Goal: Information Seeking & Learning: Learn about a topic

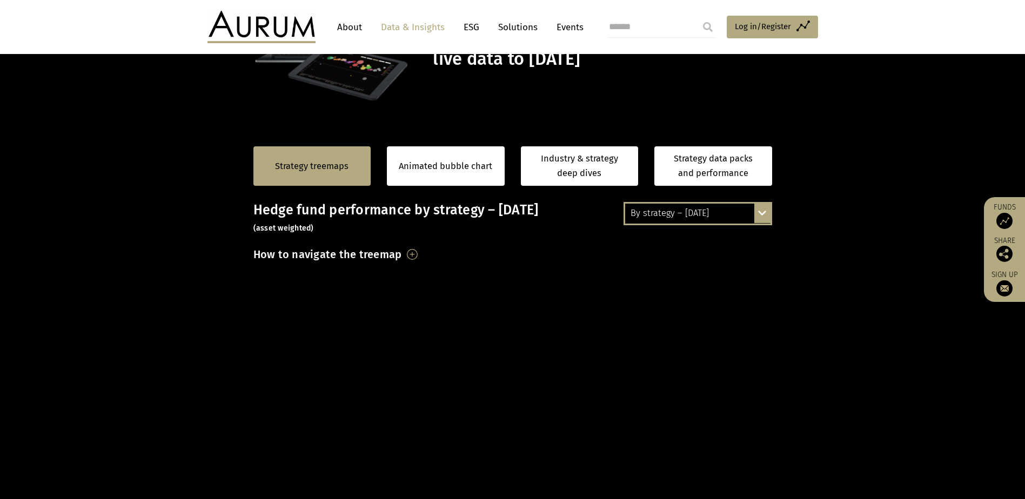
scroll to position [162, 0]
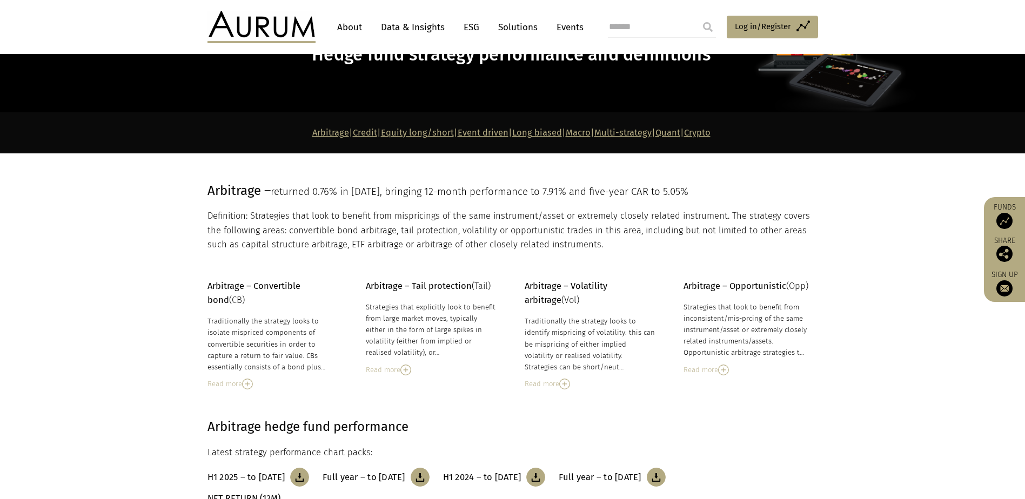
scroll to position [108, 0]
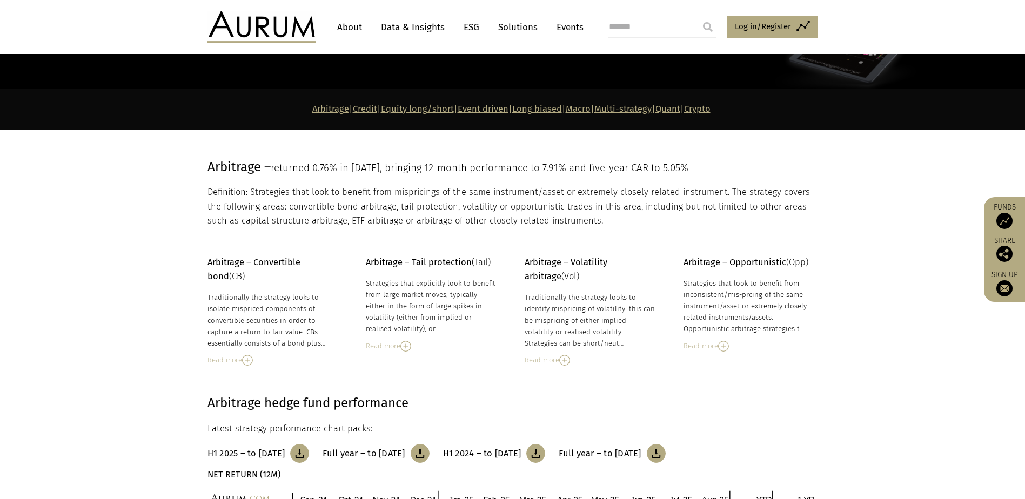
click at [407, 345] on img at bounding box center [405, 346] width 11 height 11
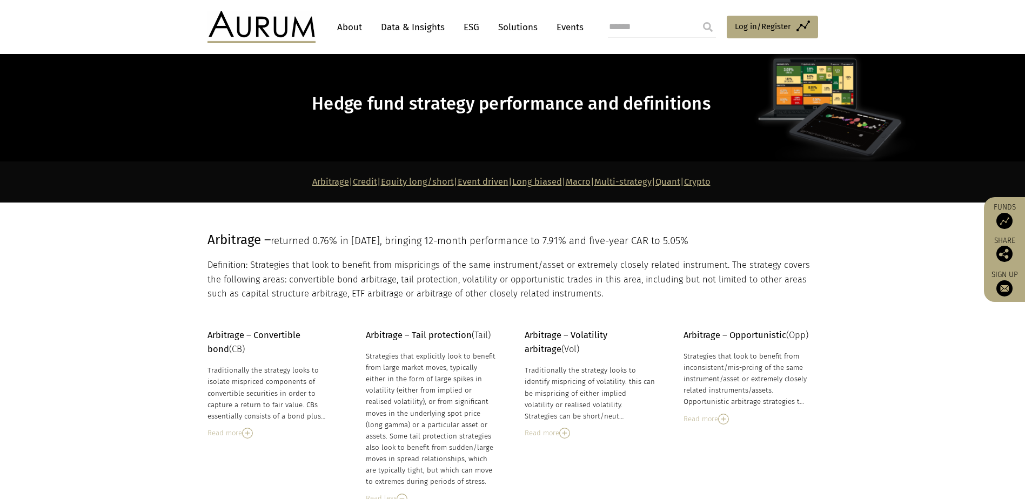
scroll to position [54, 0]
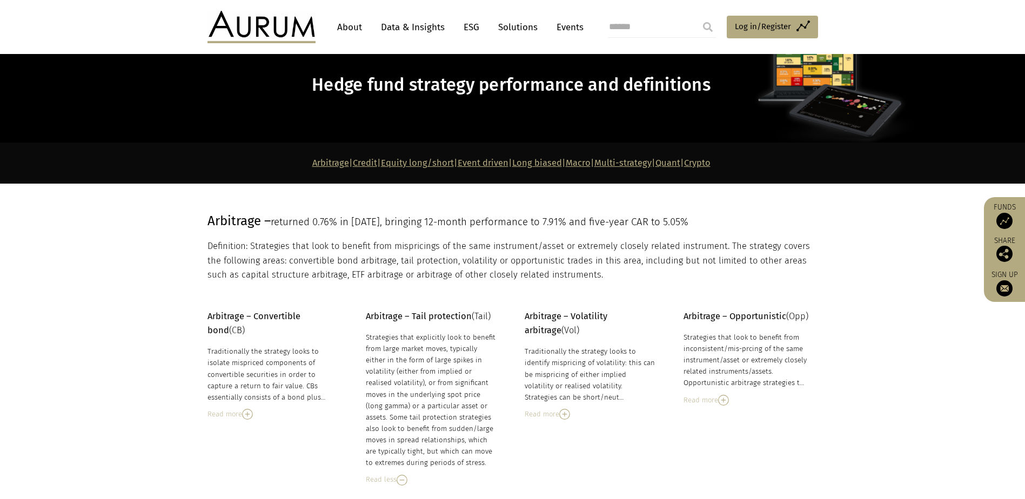
click at [590, 164] on link "Macro" at bounding box center [577, 163] width 25 height 10
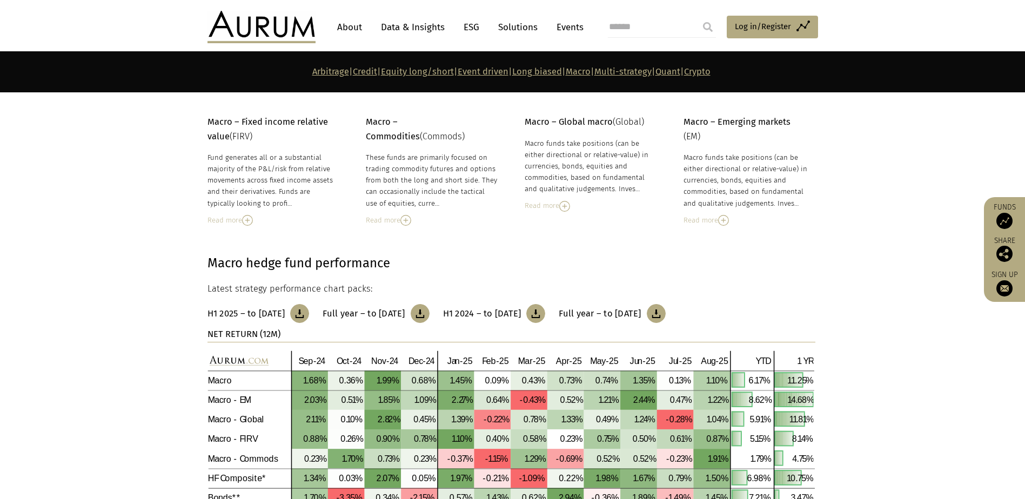
scroll to position [3736, 0]
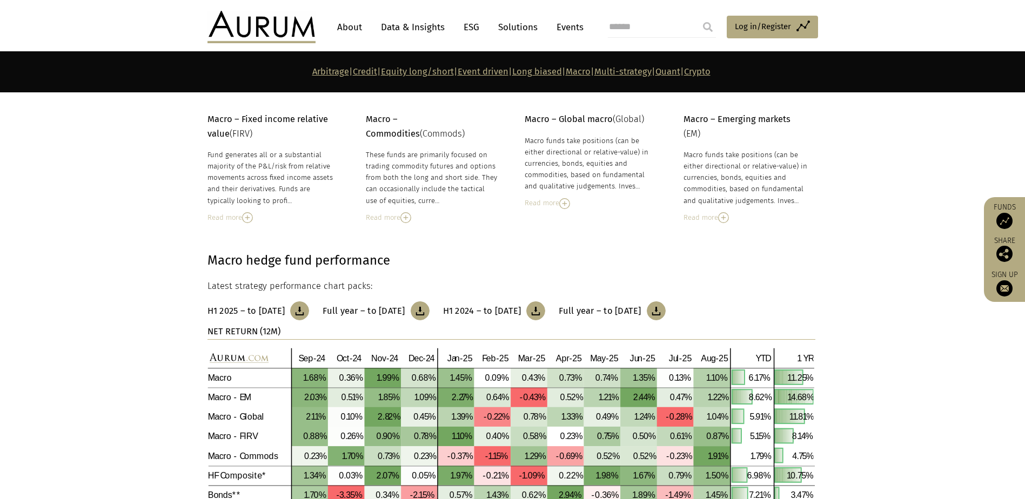
click at [248, 218] on img at bounding box center [247, 217] width 11 height 11
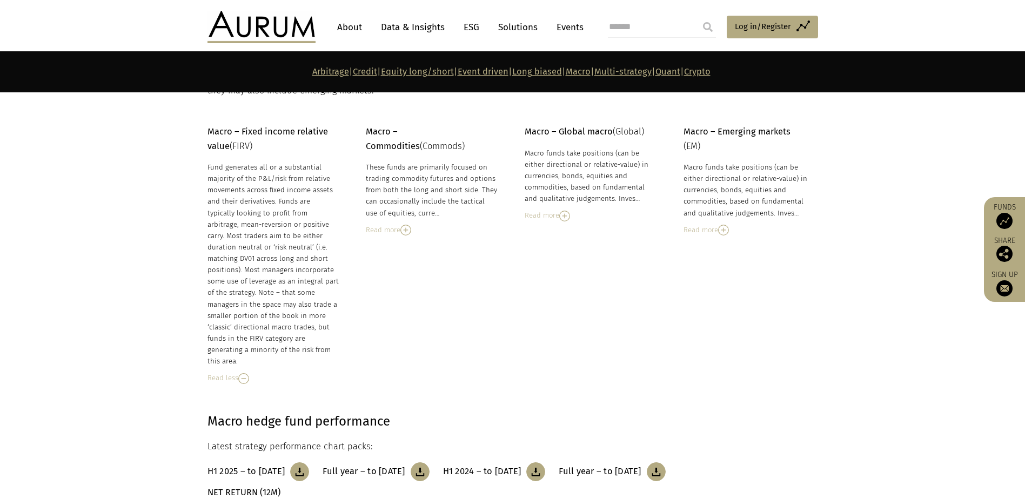
scroll to position [3682, 0]
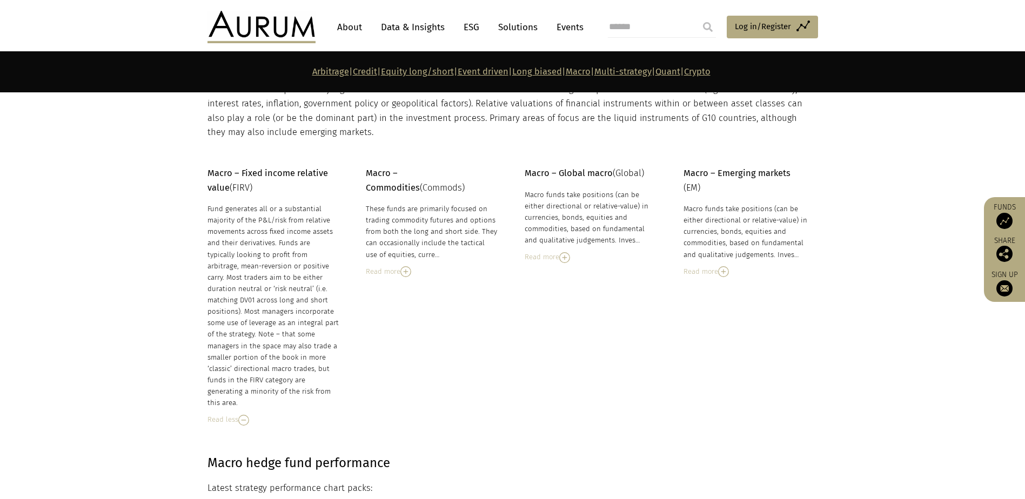
click at [407, 271] on img at bounding box center [405, 271] width 11 height 11
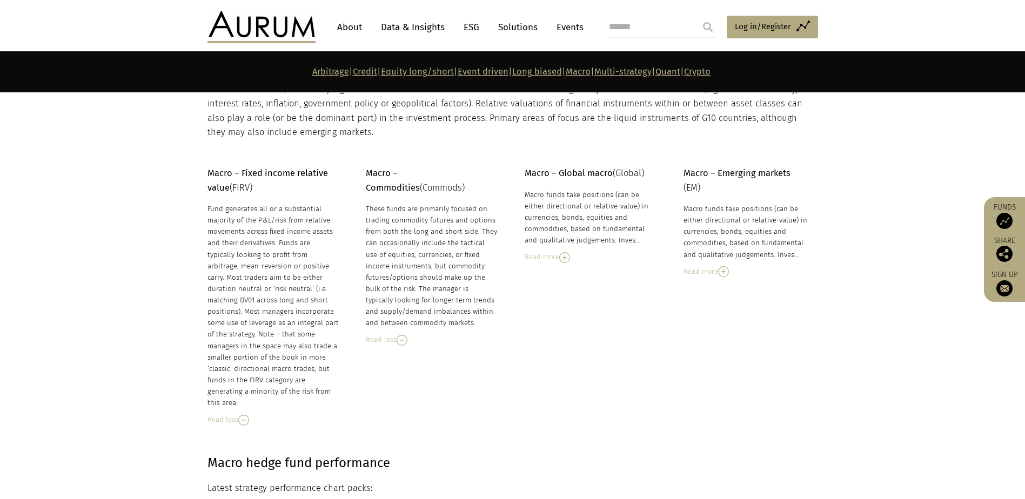
click at [567, 255] on img at bounding box center [564, 257] width 11 height 11
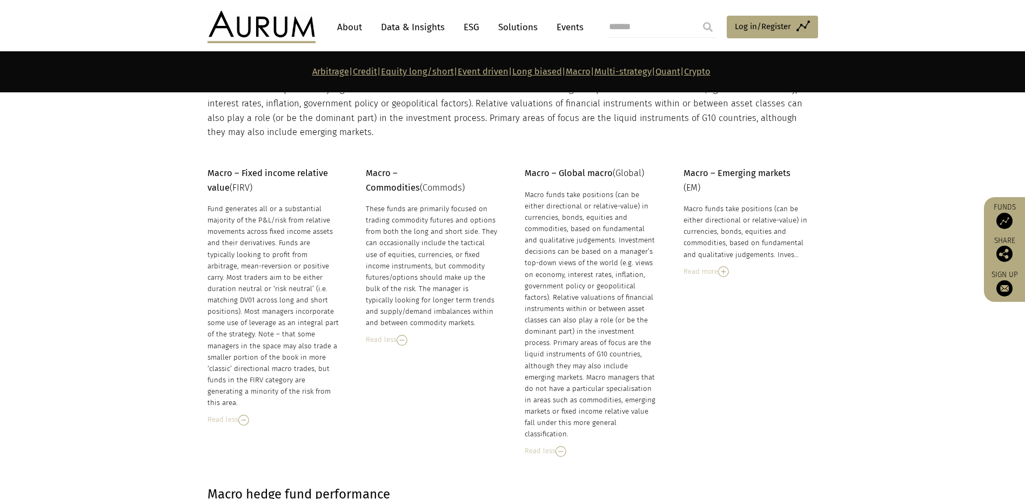
click at [725, 268] on img at bounding box center [723, 271] width 11 height 11
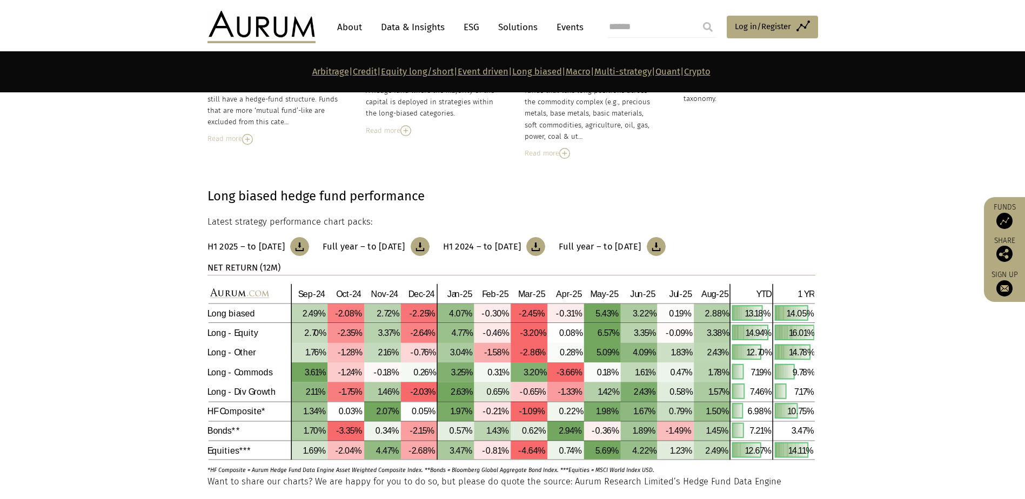
scroll to position [3142, 0]
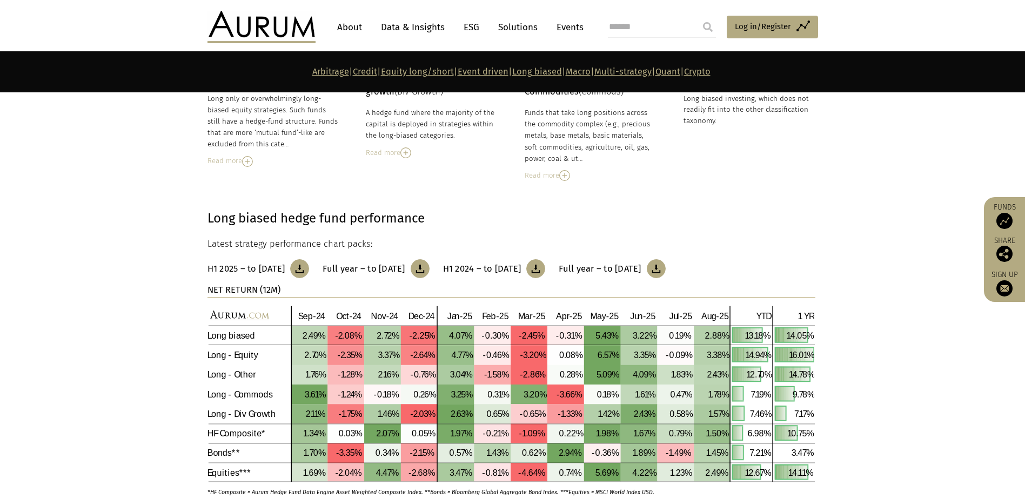
click at [680, 71] on link "Quant" at bounding box center [667, 71] width 25 height 10
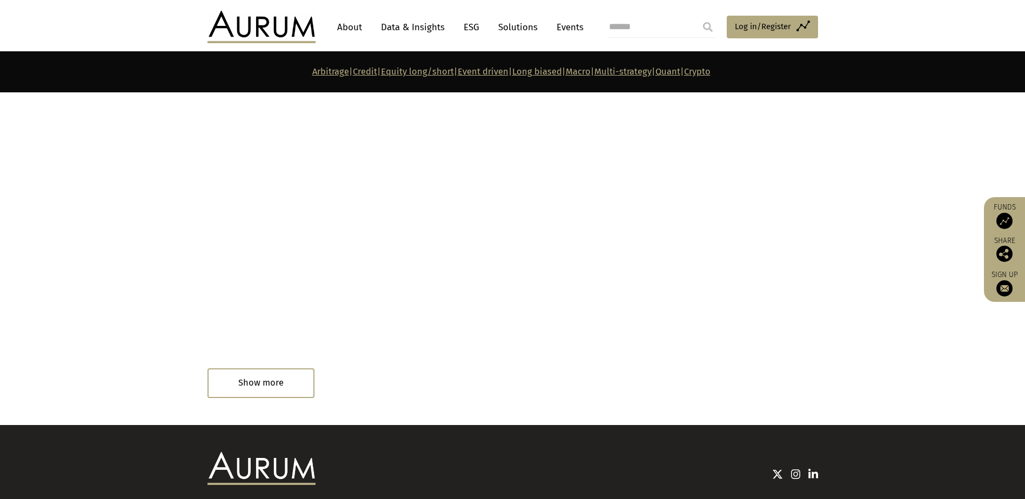
scroll to position [6200, 0]
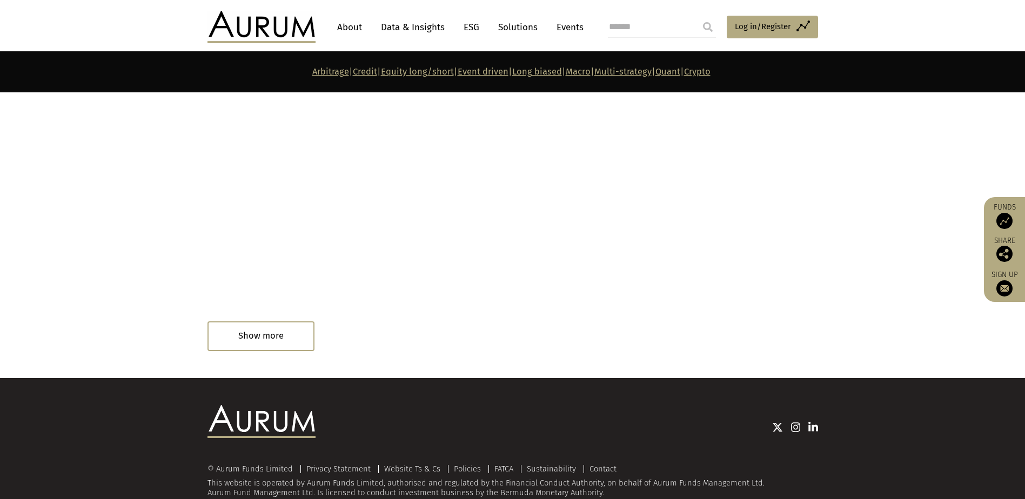
click at [258, 332] on div "Read in 33 minutes" at bounding box center [239, 338] width 65 height 12
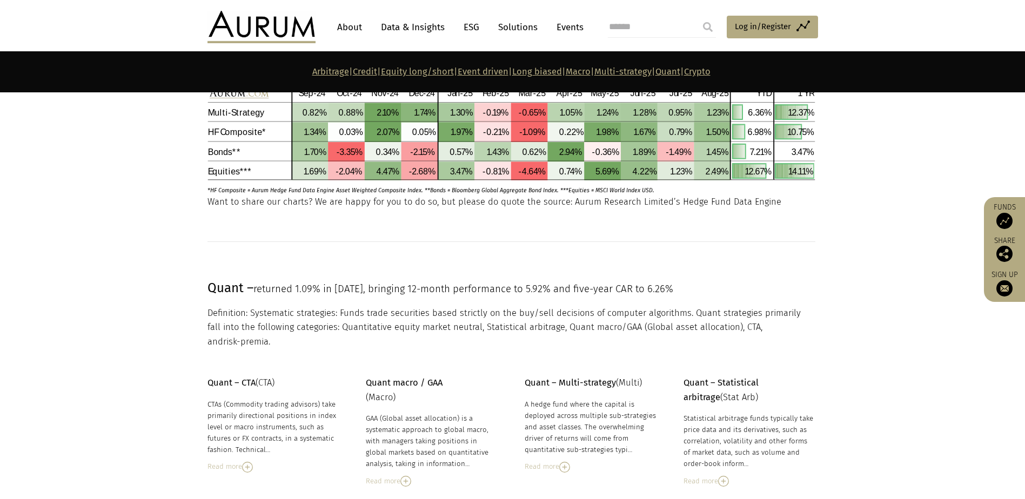
scroll to position [4742, 0]
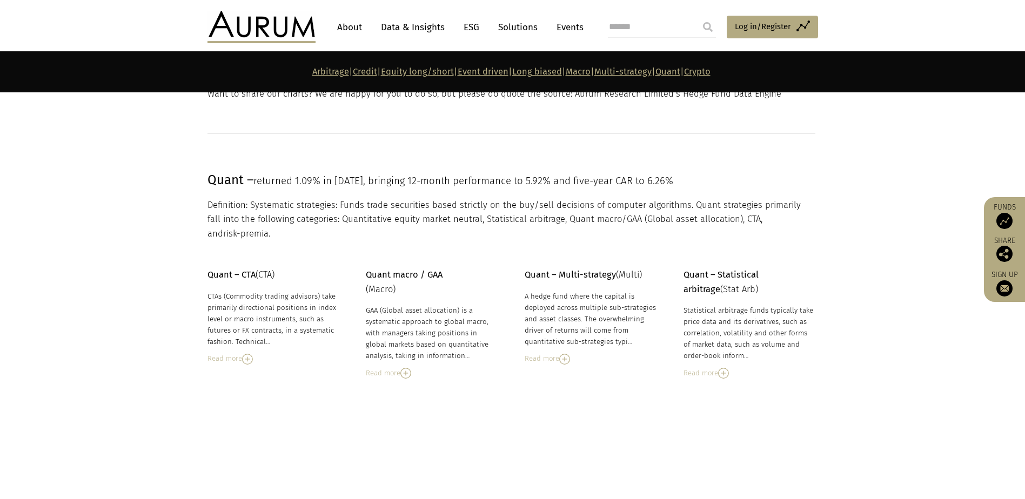
click at [245, 354] on img at bounding box center [247, 359] width 11 height 11
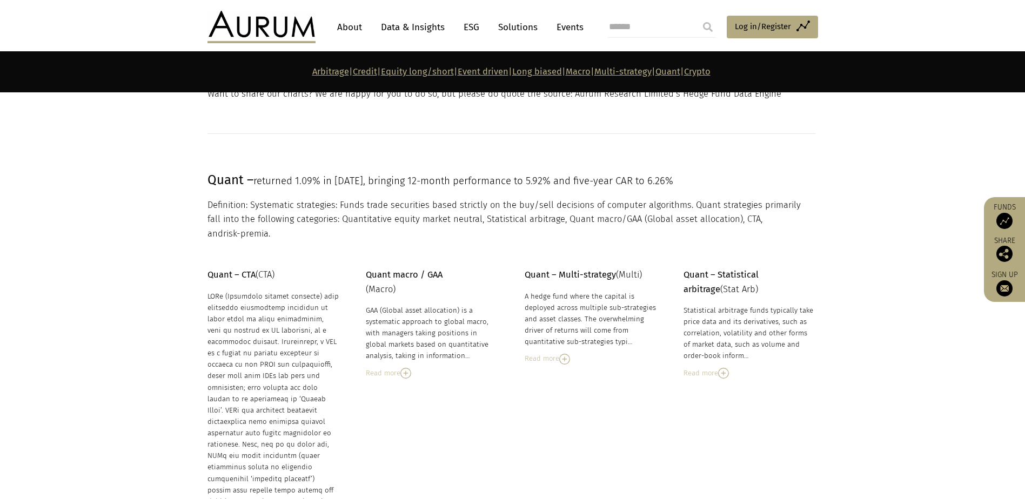
drag, startPoint x: 403, startPoint y: 346, endPoint x: 414, endPoint y: 347, distance: 11.5
click at [403, 368] on img at bounding box center [405, 373] width 11 height 11
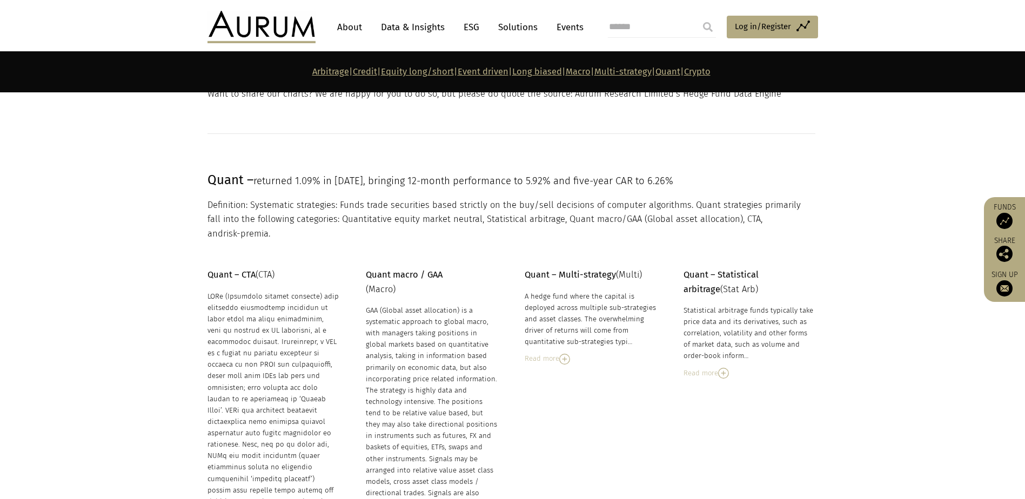
click at [556, 353] on div "Read more" at bounding box center [590, 359] width 132 height 12
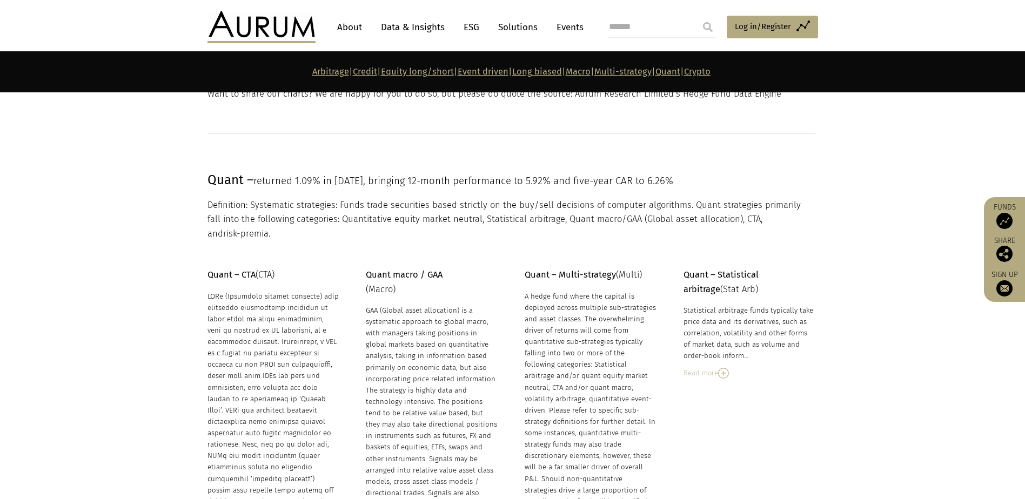
click at [724, 368] on img at bounding box center [723, 373] width 11 height 11
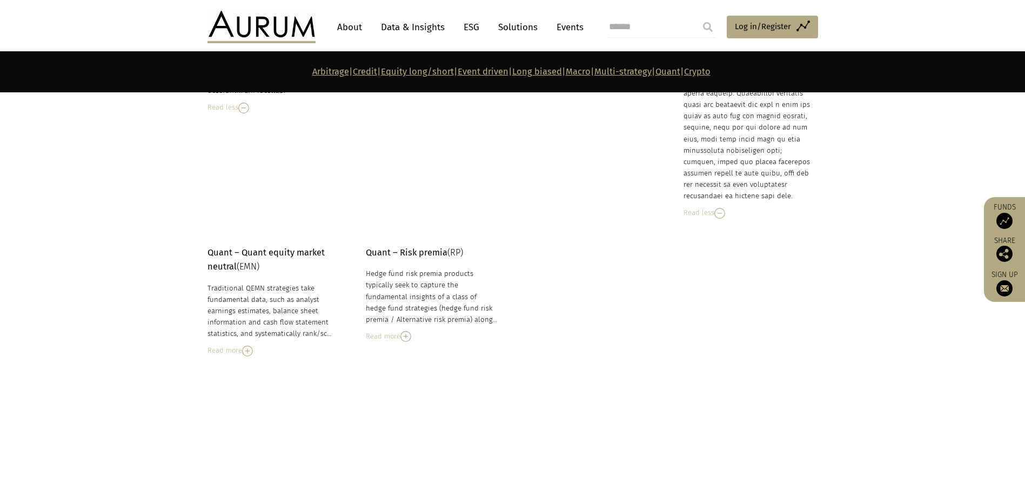
scroll to position [5336, 0]
click at [407, 331] on img at bounding box center [405, 336] width 11 height 11
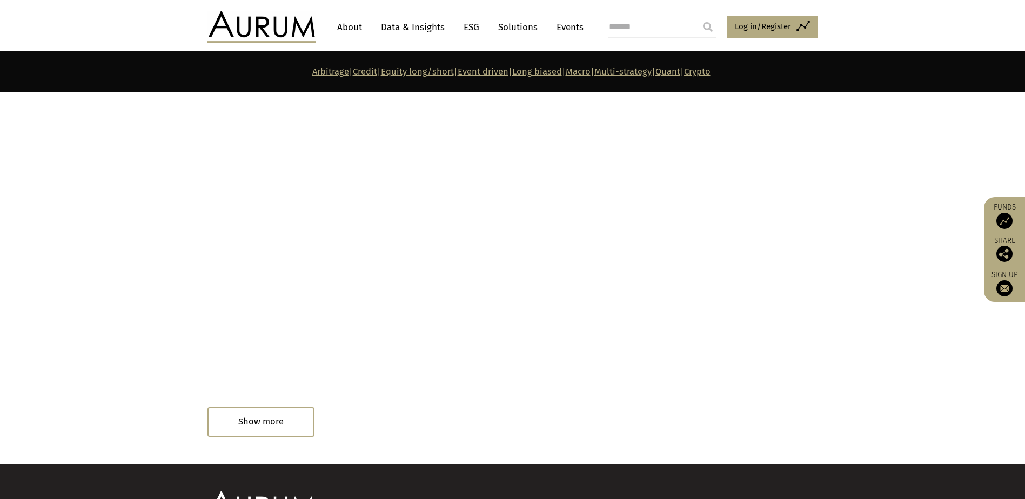
scroll to position [6803, 0]
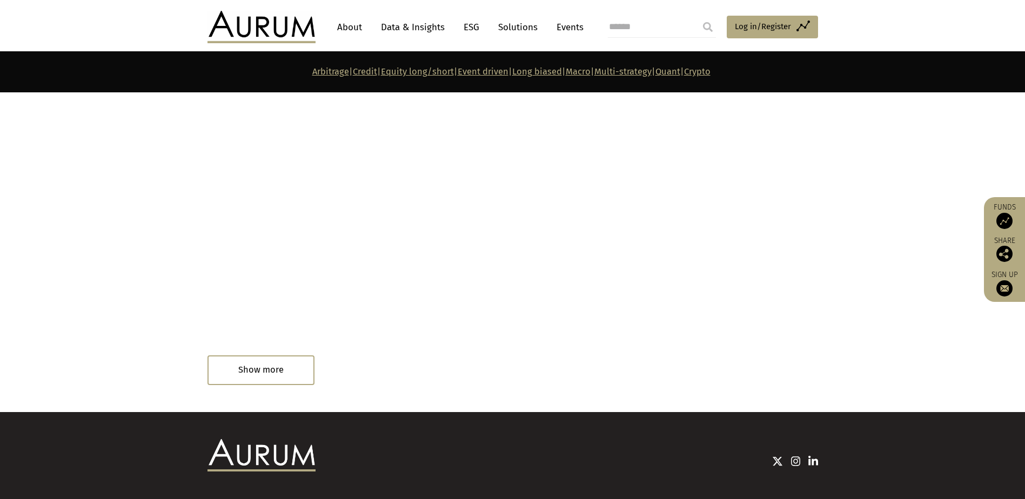
click at [290, 361] on div "Read in 33 minutes" at bounding box center [251, 372] width 89 height 22
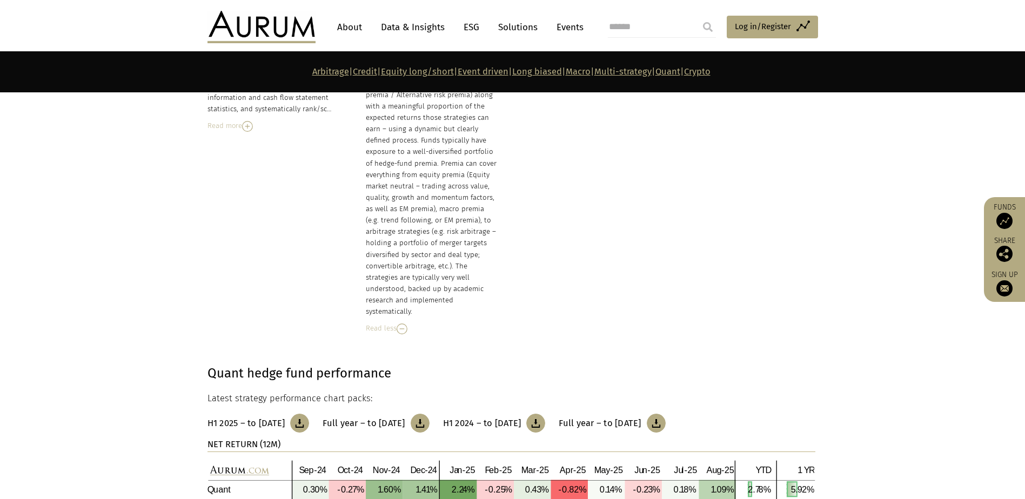
click at [525, 71] on link "Long biased" at bounding box center [537, 71] width 50 height 10
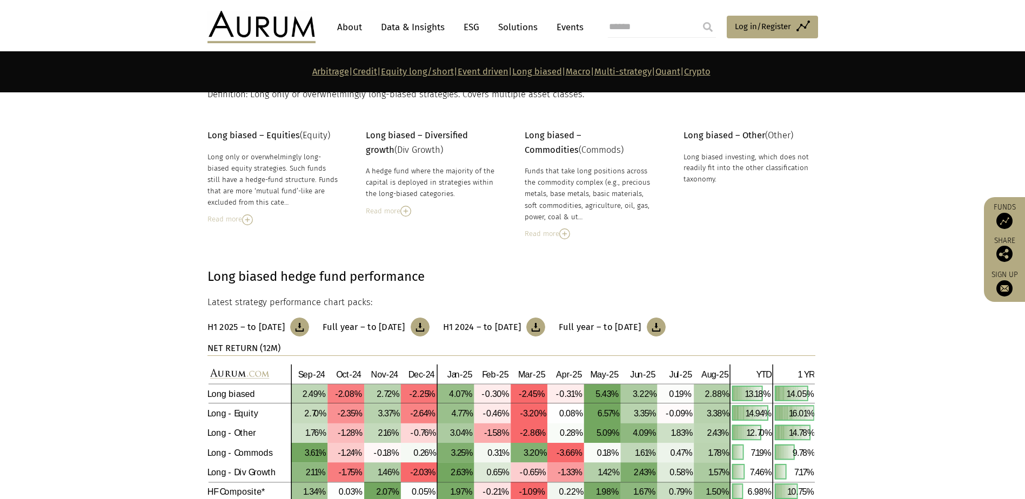
scroll to position [3047, 0]
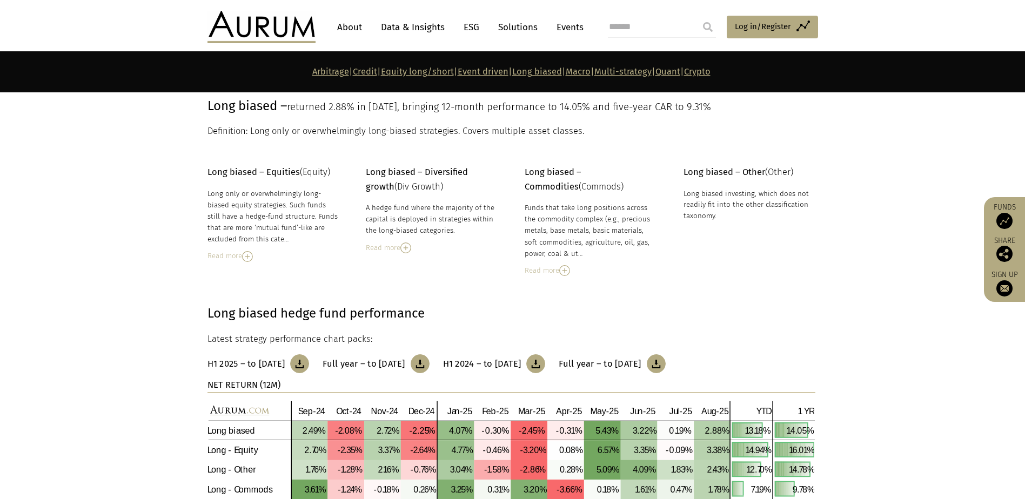
click at [248, 253] on img at bounding box center [247, 256] width 11 height 11
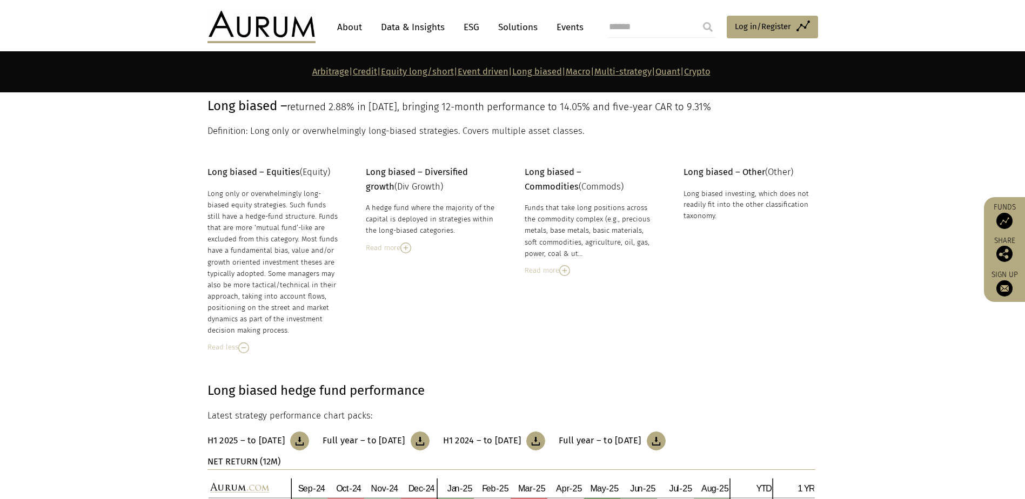
click at [405, 246] on img at bounding box center [405, 248] width 11 height 11
click at [404, 248] on img at bounding box center [401, 248] width 11 height 11
click at [563, 272] on img at bounding box center [564, 270] width 11 height 11
click at [405, 248] on img at bounding box center [405, 248] width 11 height 11
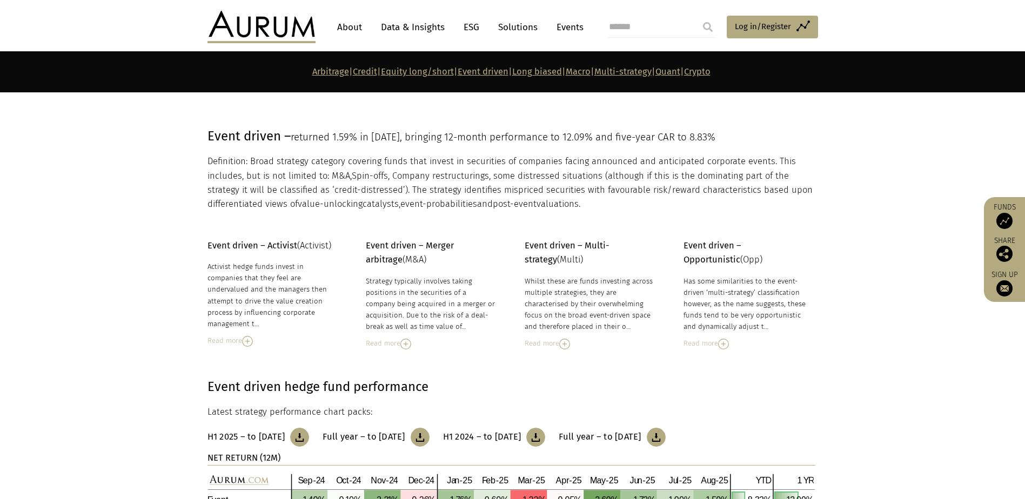
scroll to position [2345, 0]
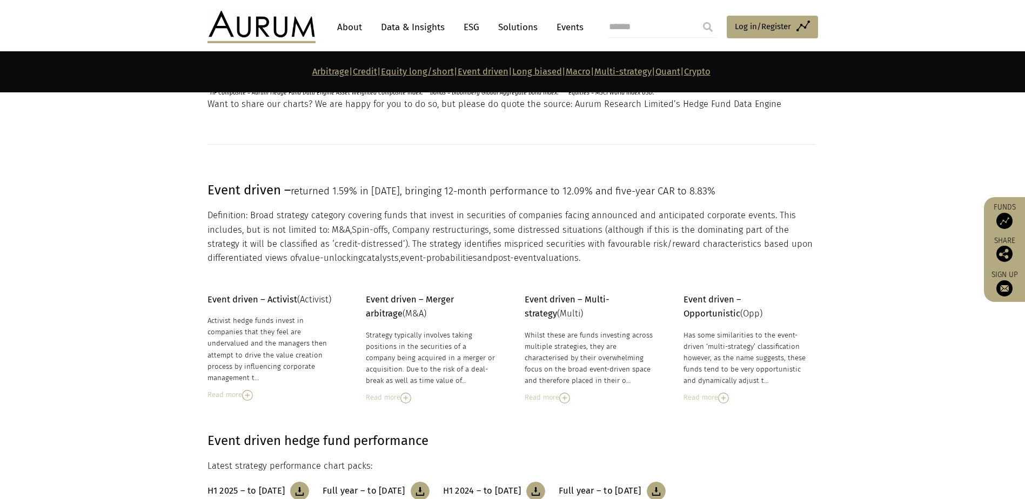
click at [564, 399] on img at bounding box center [564, 398] width 11 height 11
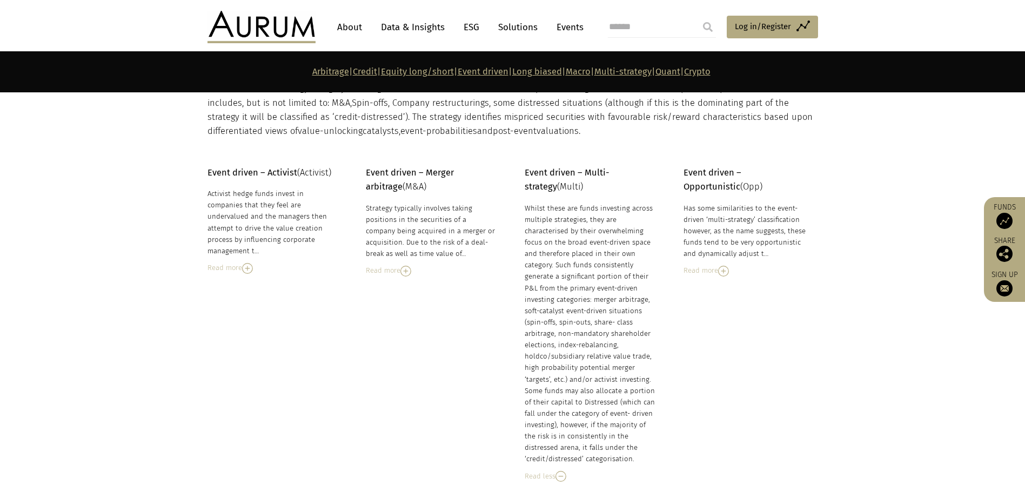
scroll to position [2453, 0]
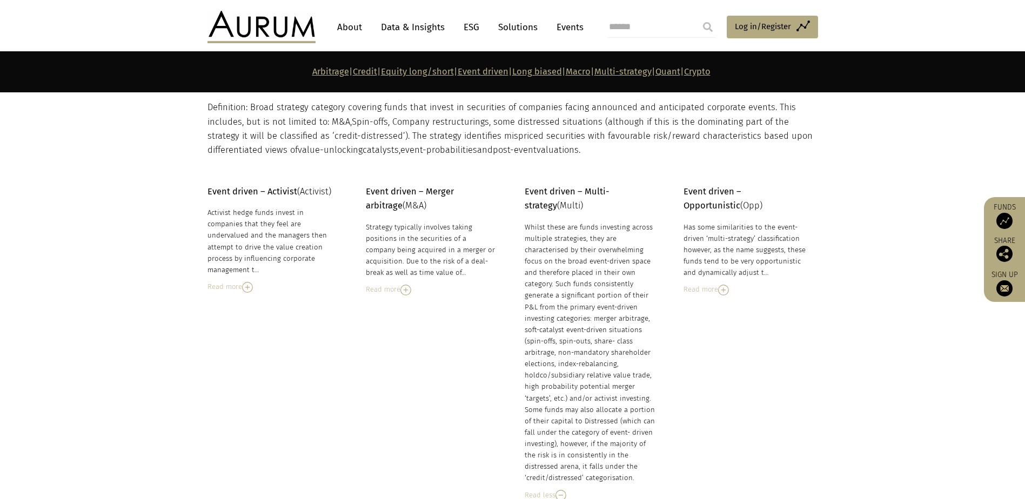
click at [723, 290] on img at bounding box center [723, 290] width 11 height 11
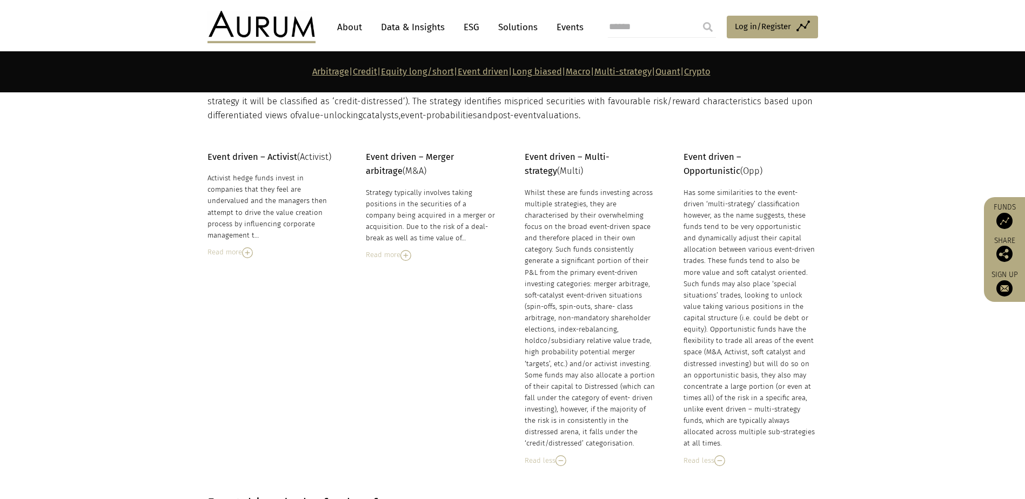
scroll to position [2507, 0]
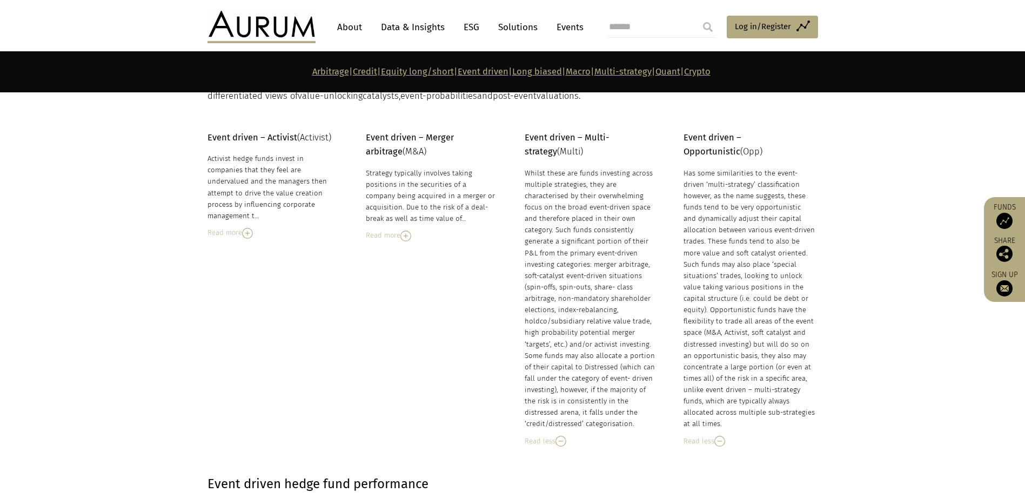
click at [406, 237] on img at bounding box center [405, 236] width 11 height 11
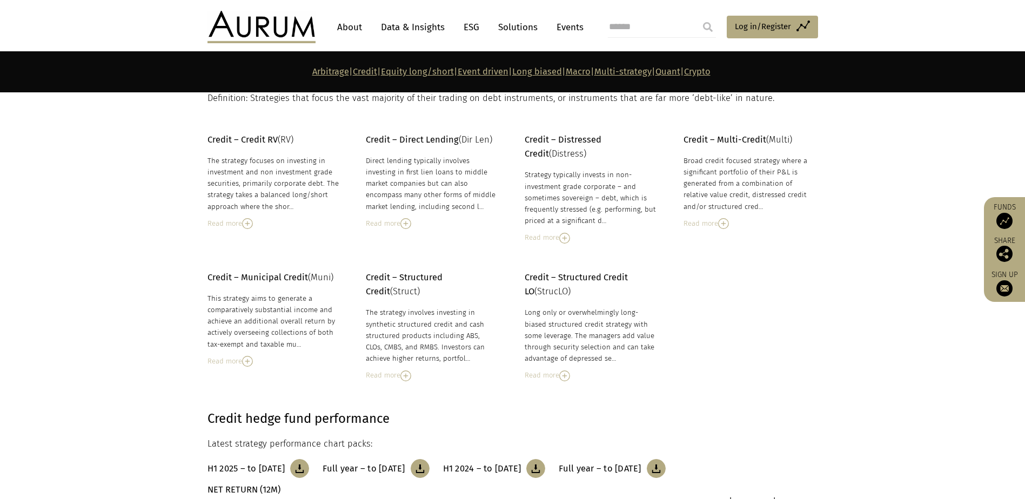
scroll to position [832, 0]
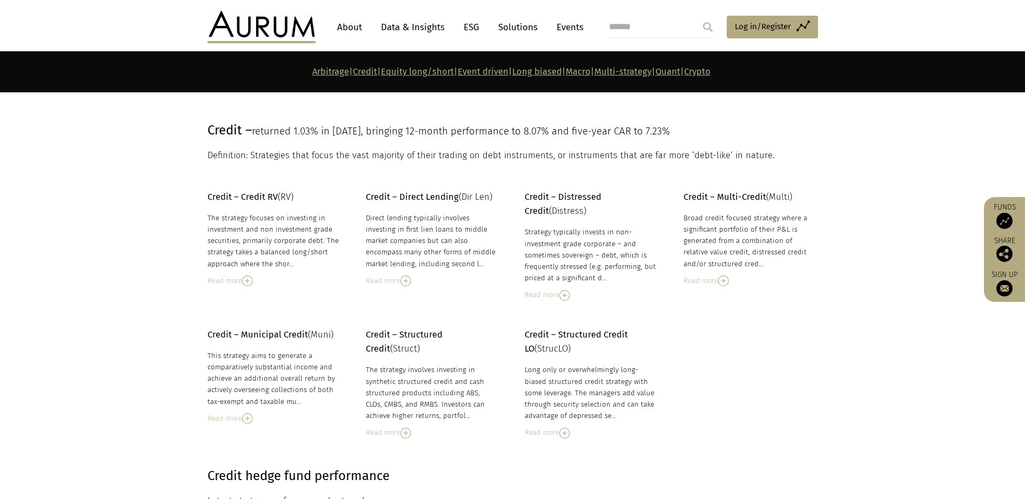
click at [248, 280] on img at bounding box center [247, 280] width 11 height 11
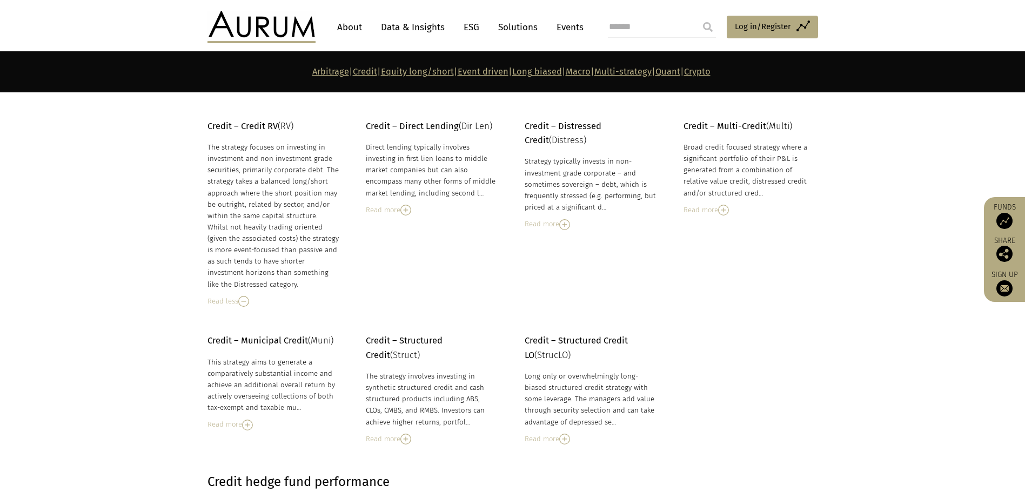
scroll to position [886, 0]
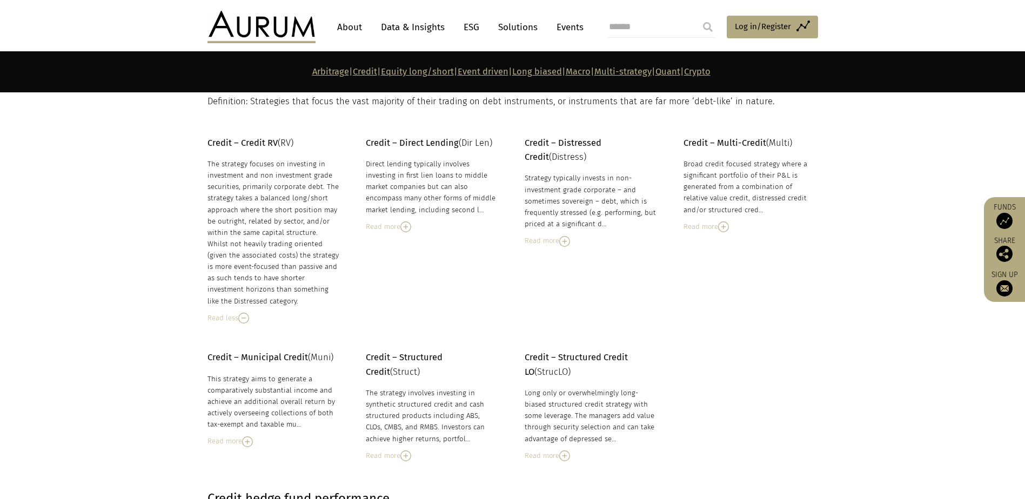
click at [725, 227] on img at bounding box center [723, 226] width 11 height 11
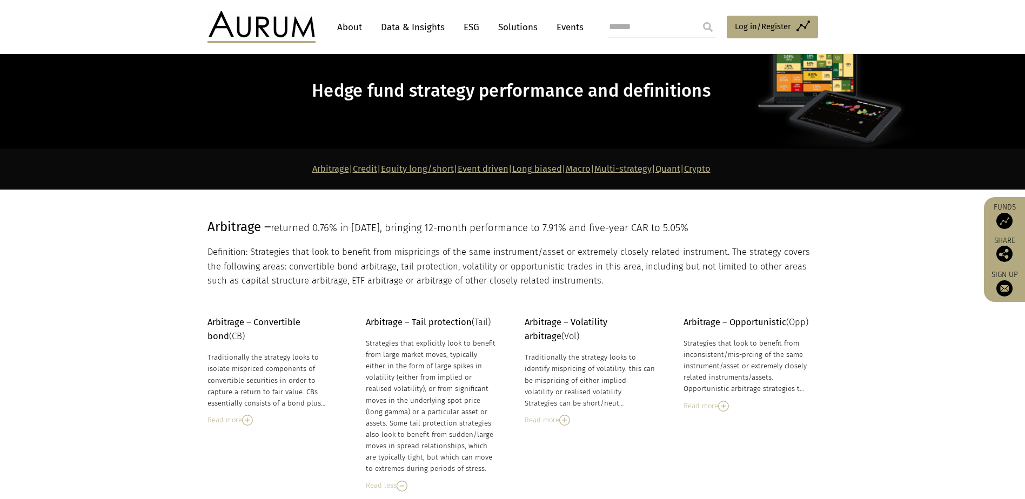
scroll to position [108, 0]
